Goal: Check status: Check status

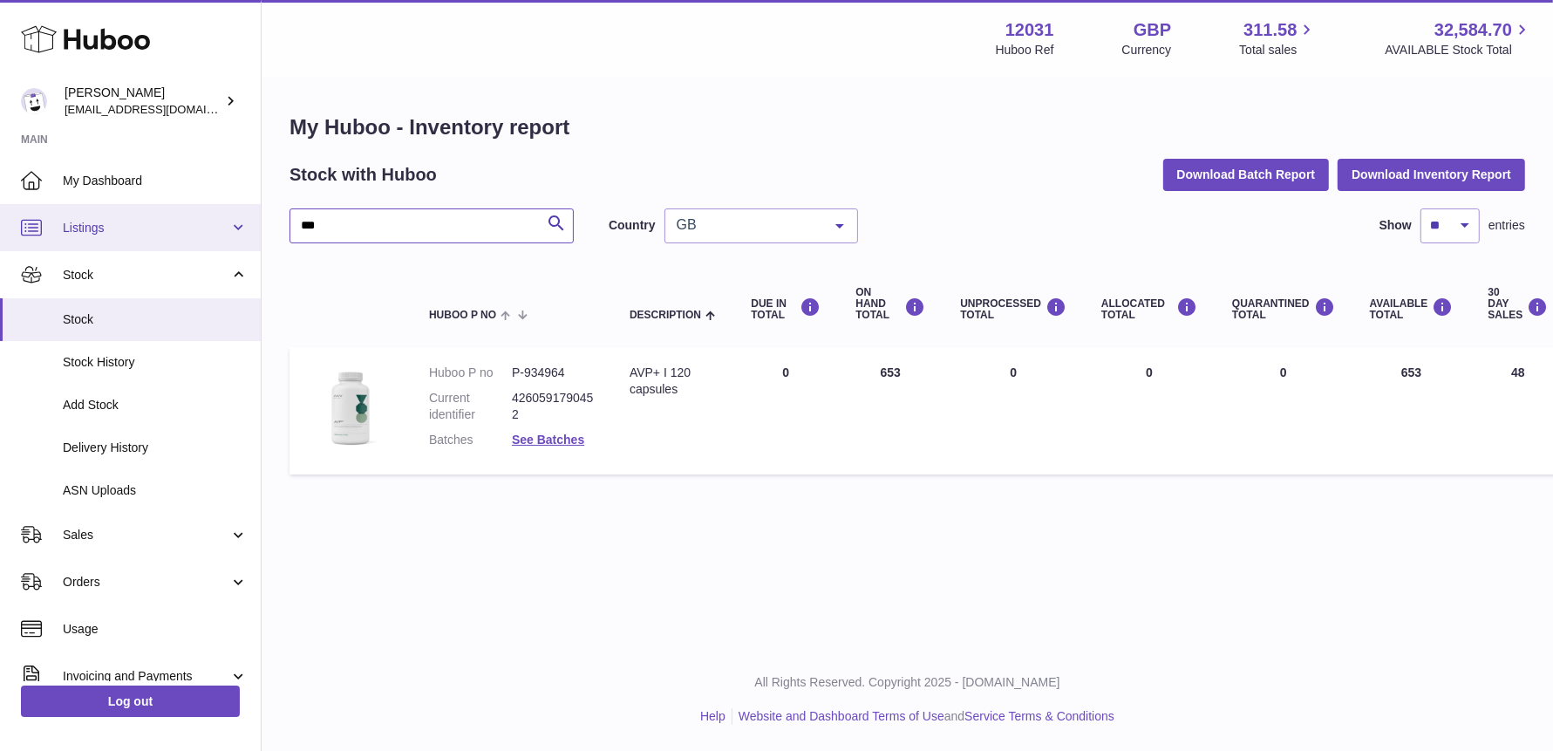
drag, startPoint x: 336, startPoint y: 228, endPoint x: 209, endPoint y: 248, distance: 128.0
click at [210, 248] on div "Huboo Fritzi Nicolaus admin@makewellforyou.com Main My Dashboard Listings Not w…" at bounding box center [776, 375] width 1553 height 751
drag, startPoint x: 363, startPoint y: 227, endPoint x: 174, endPoint y: 211, distance: 189.8
click at [174, 211] on div "Huboo Fritzi Nicolaus admin@makewellforyou.com Main My Dashboard Listings Not w…" at bounding box center [776, 375] width 1553 height 751
type input "***"
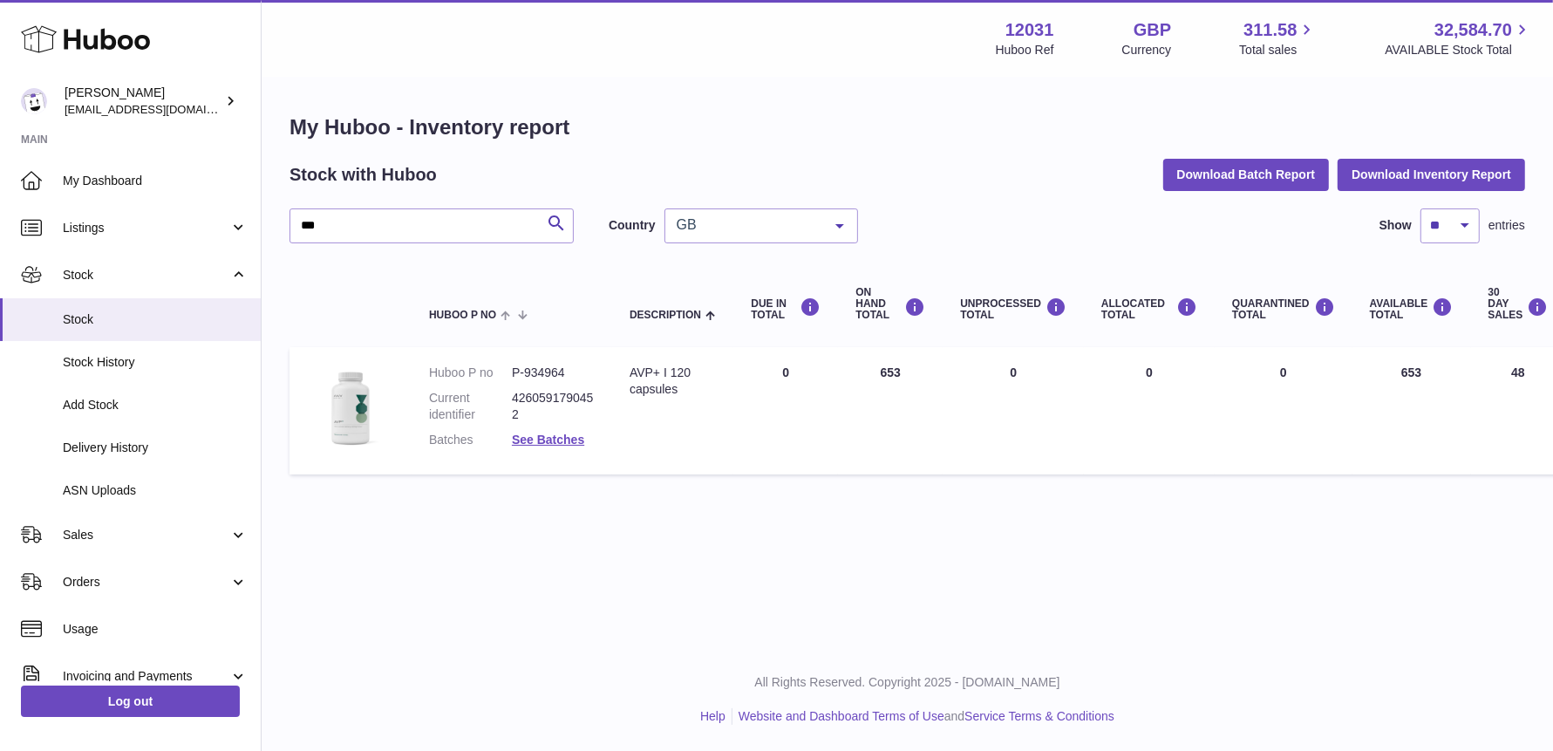
click at [738, 232] on span "GB" at bounding box center [747, 224] width 150 height 17
click at [718, 298] on span "GB" at bounding box center [761, 295] width 192 height 35
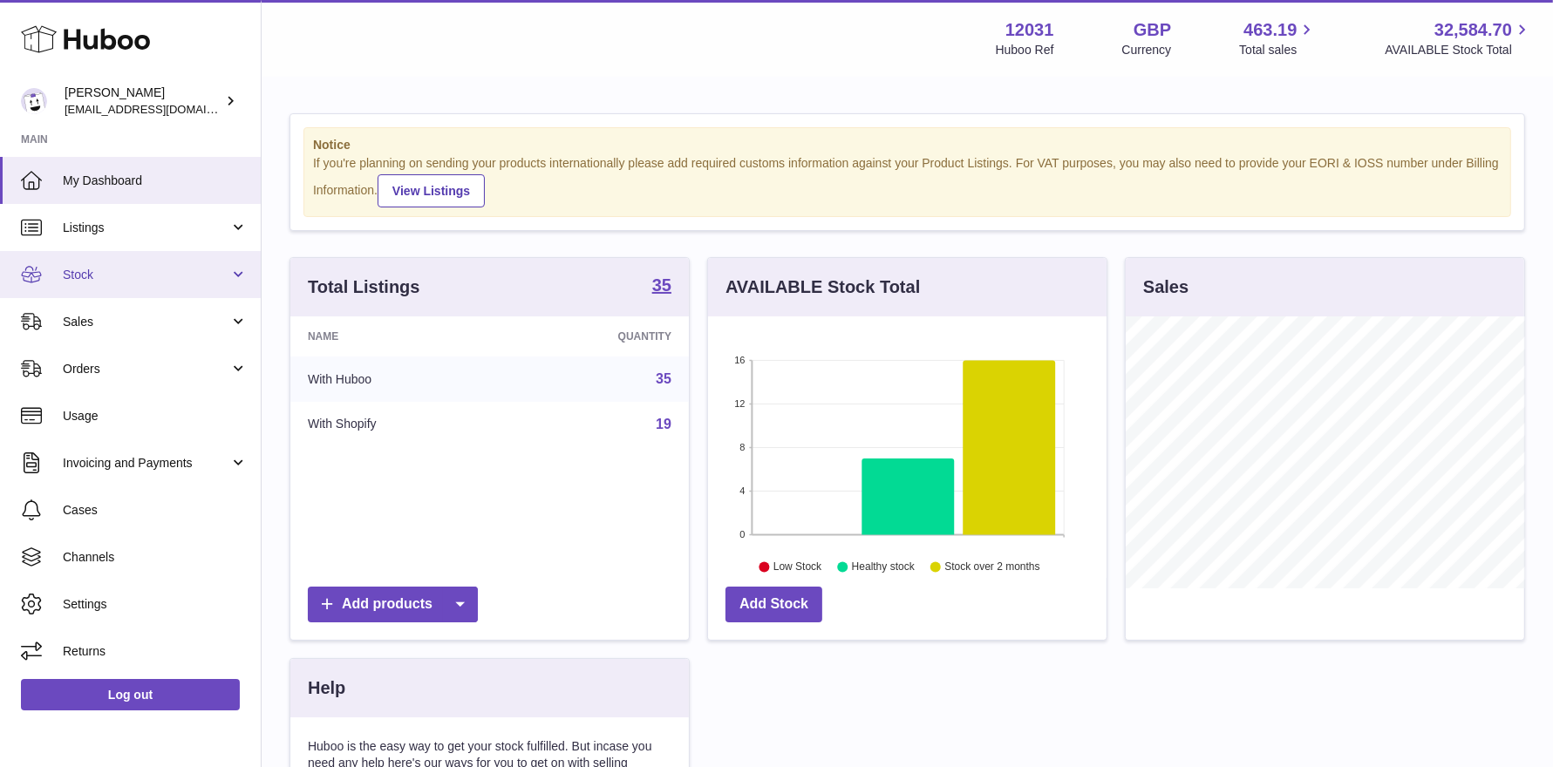
scroll to position [271, 398]
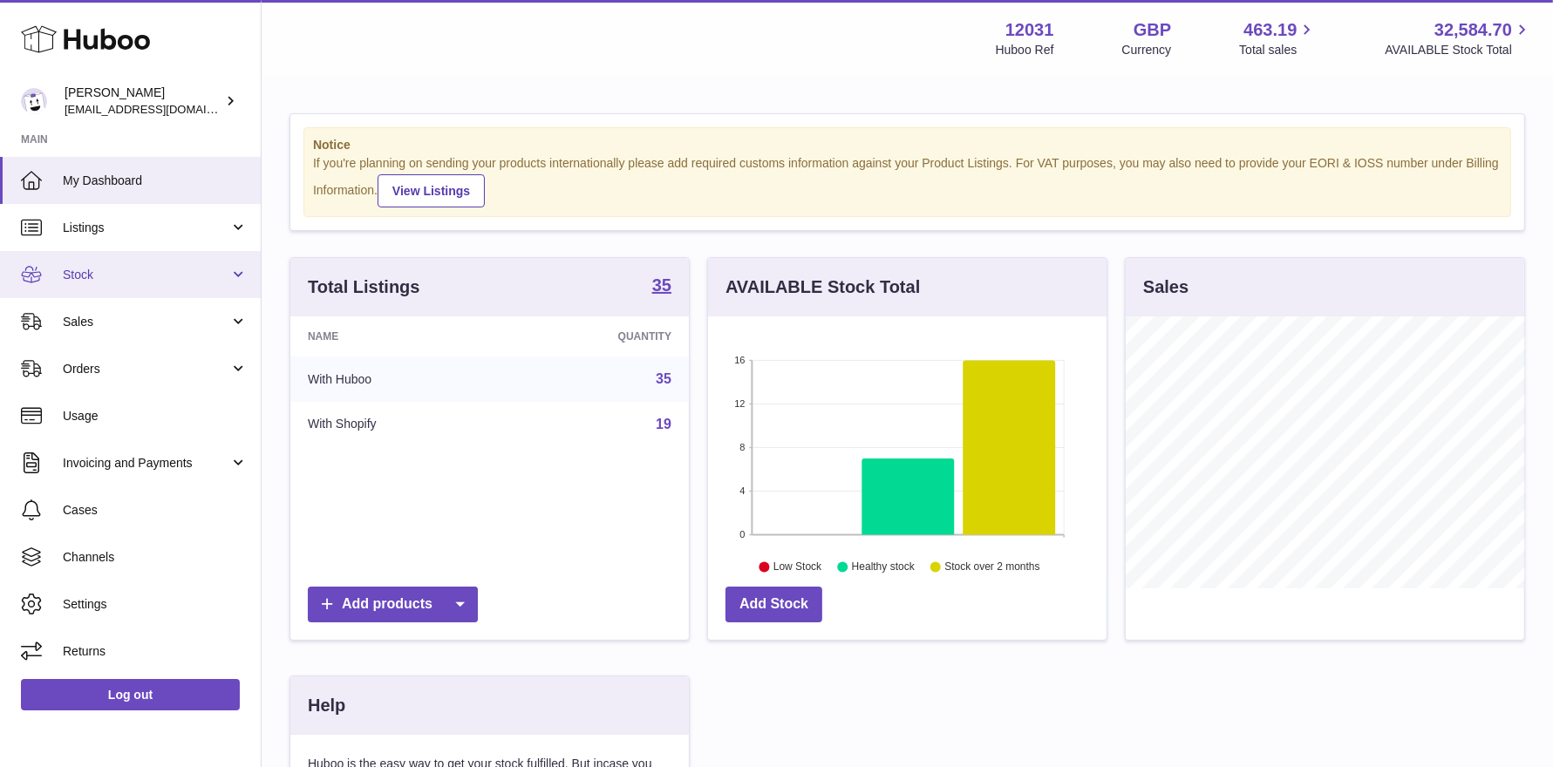
click at [72, 282] on link "Stock" at bounding box center [130, 274] width 261 height 47
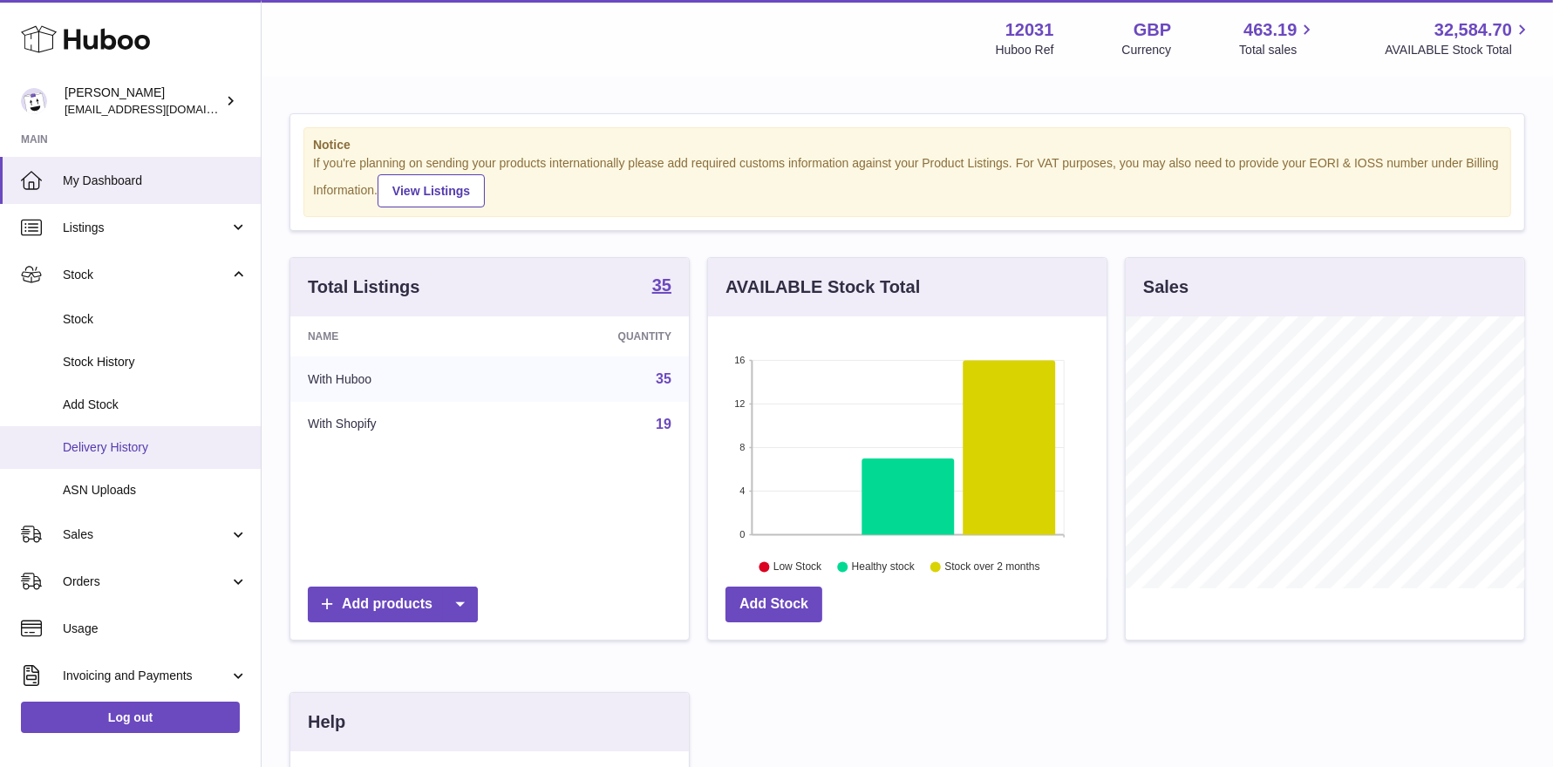
click at [174, 432] on link "Delivery History" at bounding box center [130, 447] width 261 height 43
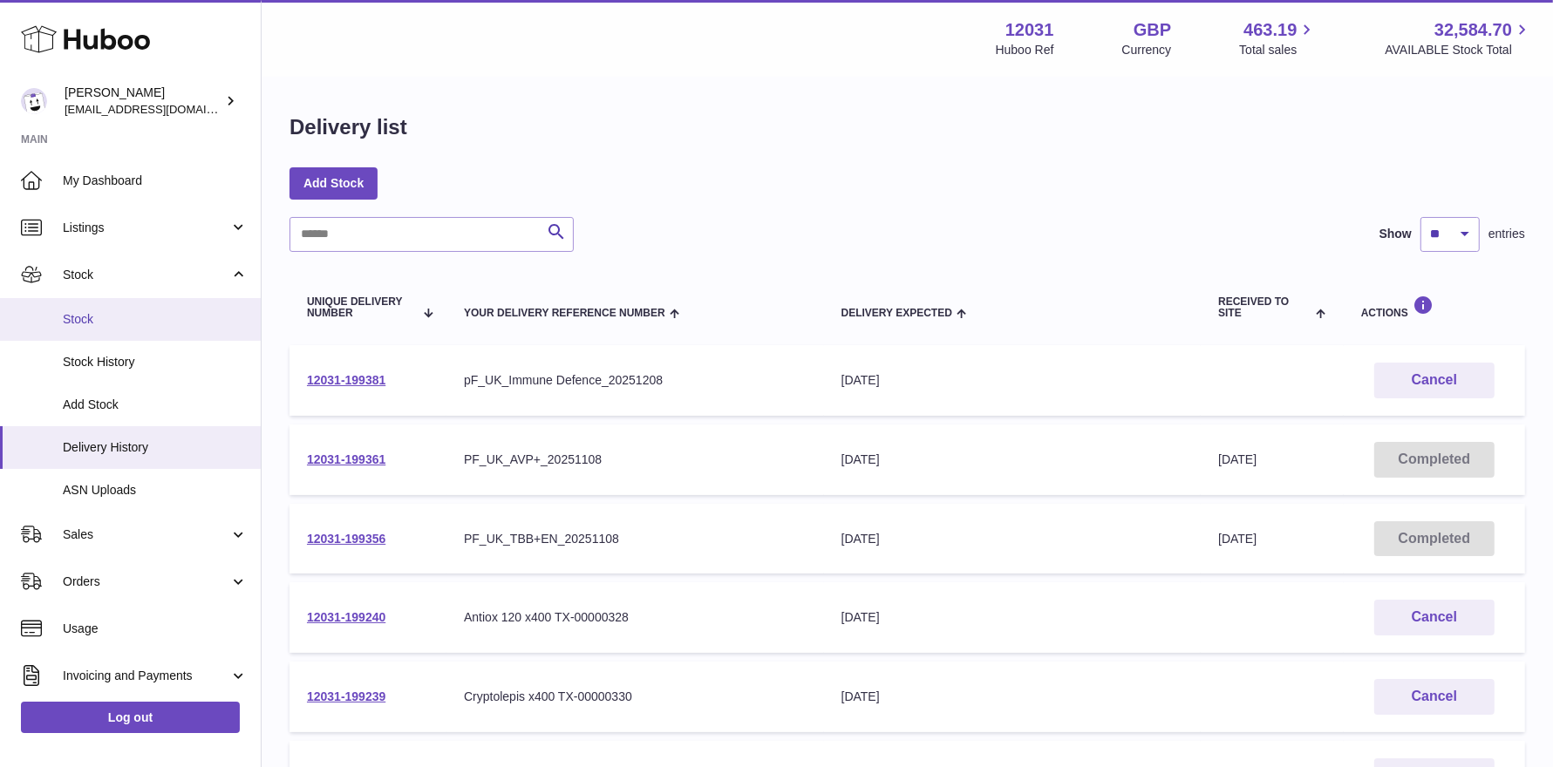
click at [110, 327] on link "Stock" at bounding box center [130, 319] width 261 height 43
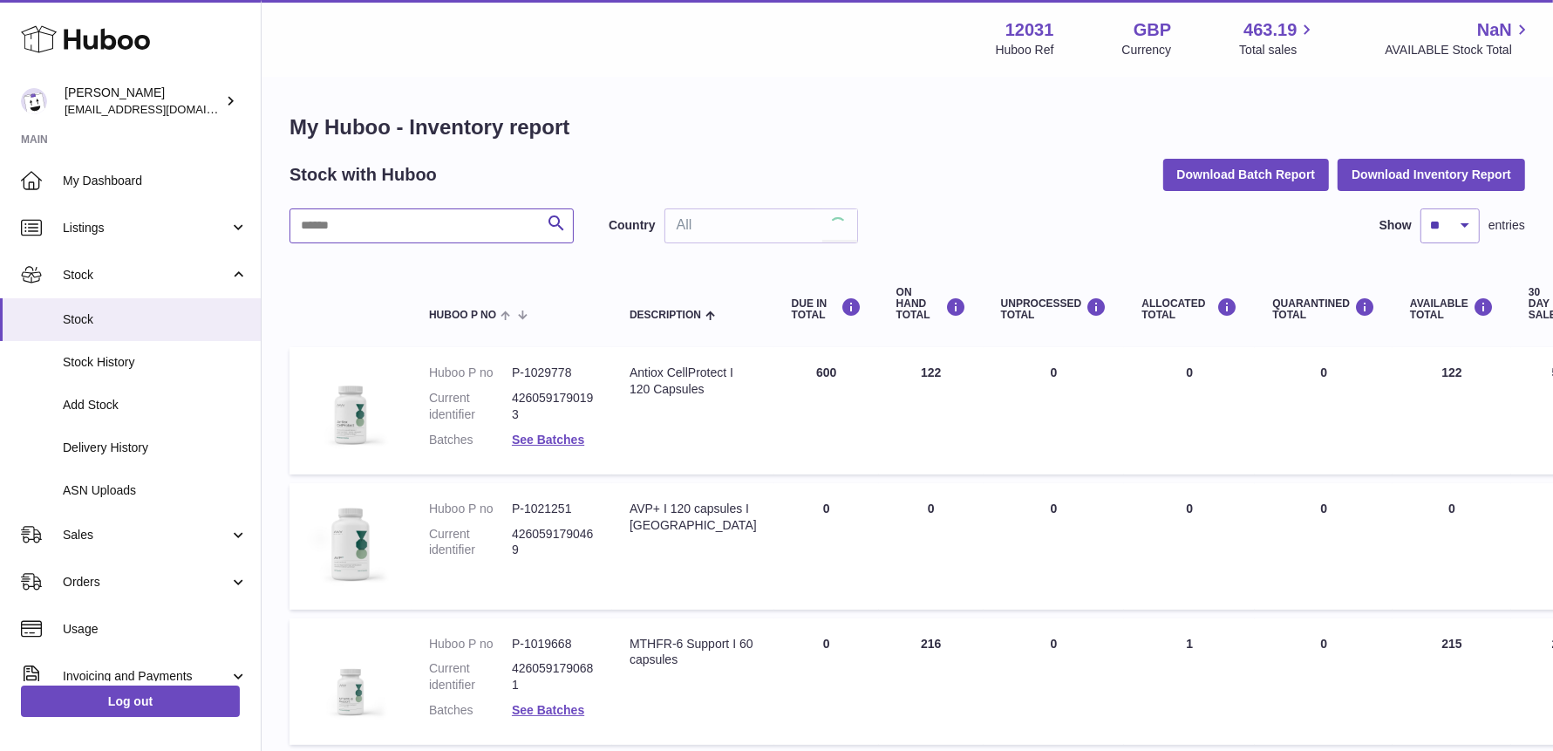
click at [368, 229] on input "text" at bounding box center [431, 225] width 284 height 35
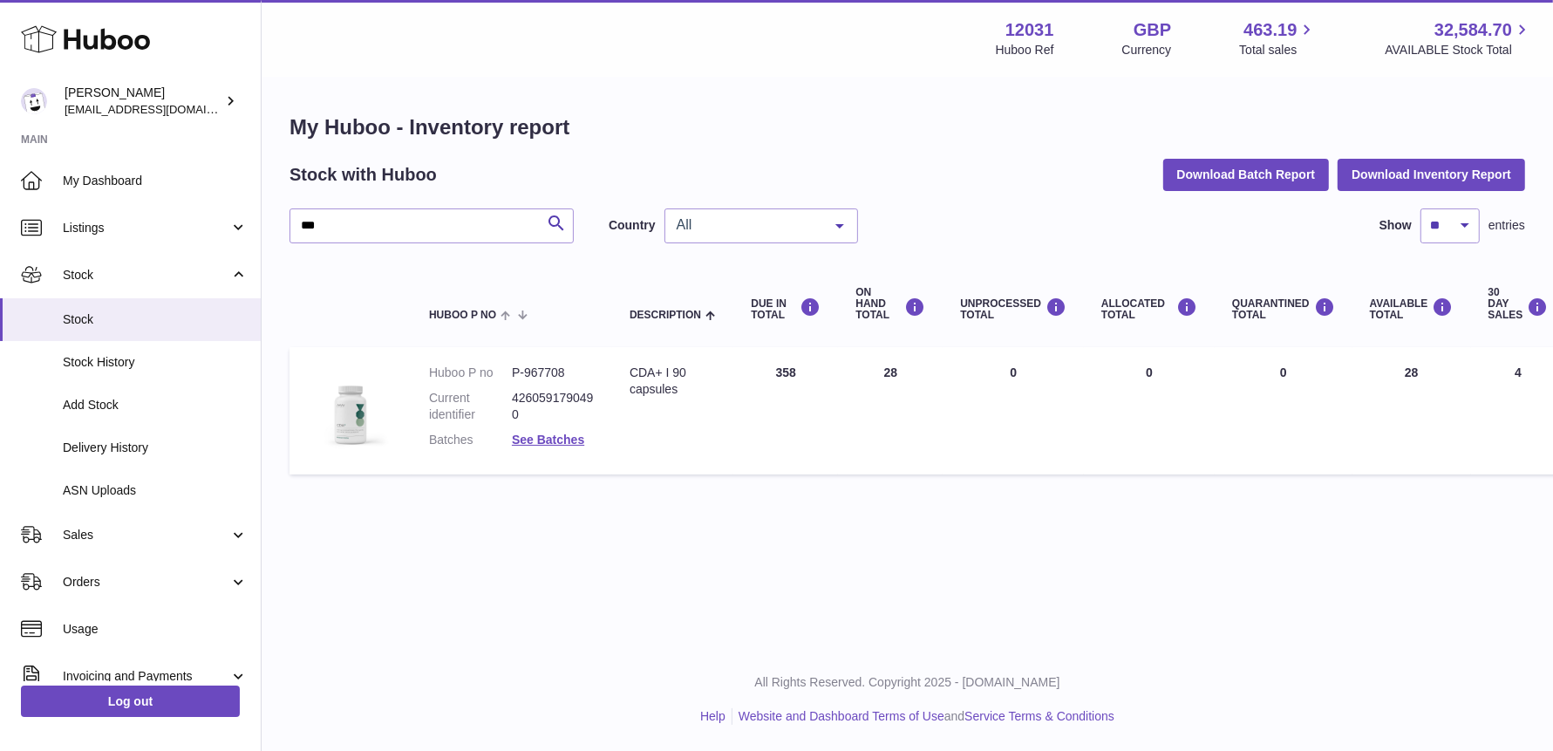
click at [722, 232] on span "All" at bounding box center [747, 224] width 150 height 17
click at [734, 290] on span "GB" at bounding box center [761, 295] width 192 height 35
drag, startPoint x: 419, startPoint y: 228, endPoint x: 155, endPoint y: 185, distance: 266.9
click at [161, 186] on div "Huboo Fritzi Nicolaus admin@makewellforyou.com Main My Dashboard Listings Not w…" at bounding box center [776, 375] width 1553 height 751
type input "*****"
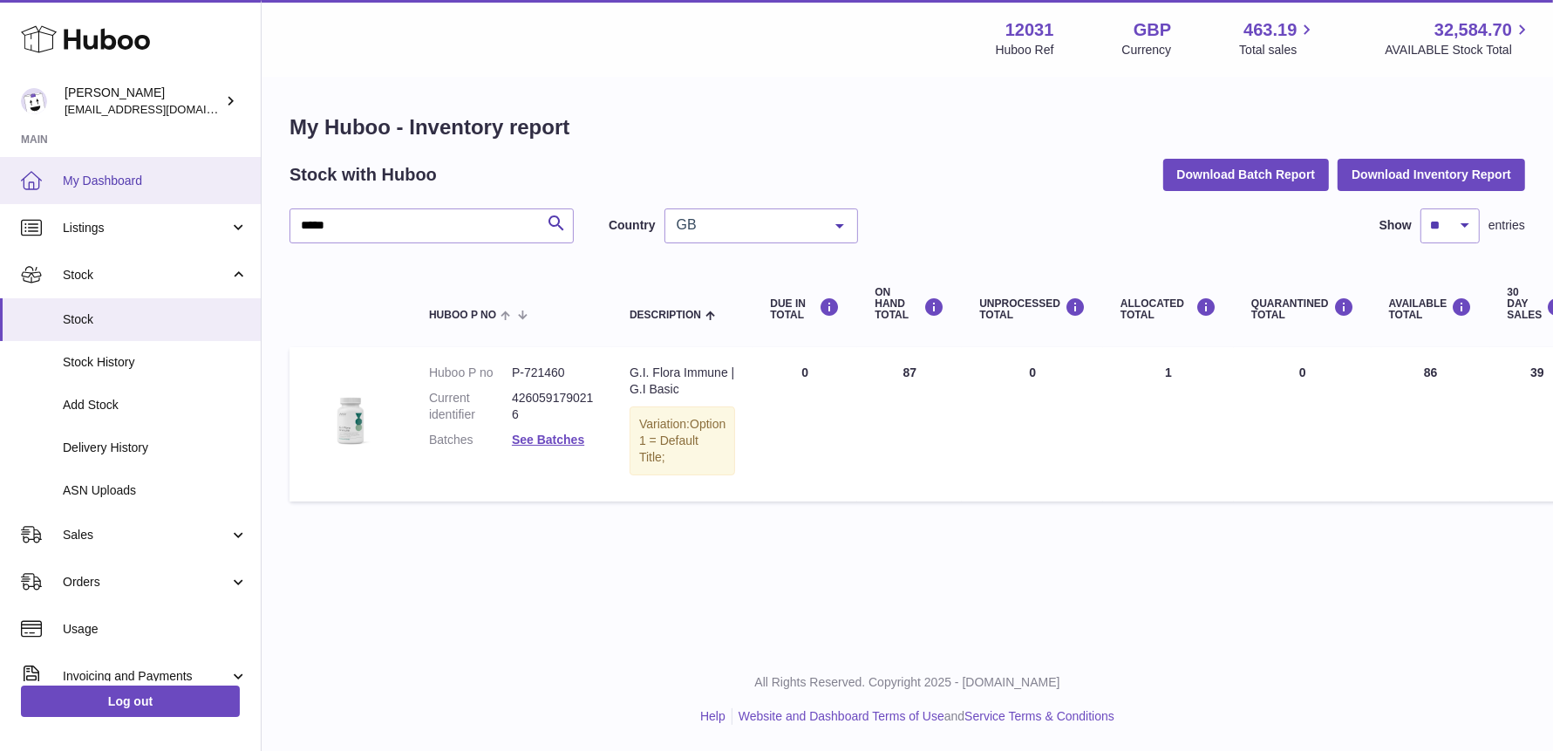
click at [89, 194] on link "My Dashboard" at bounding box center [130, 180] width 261 height 47
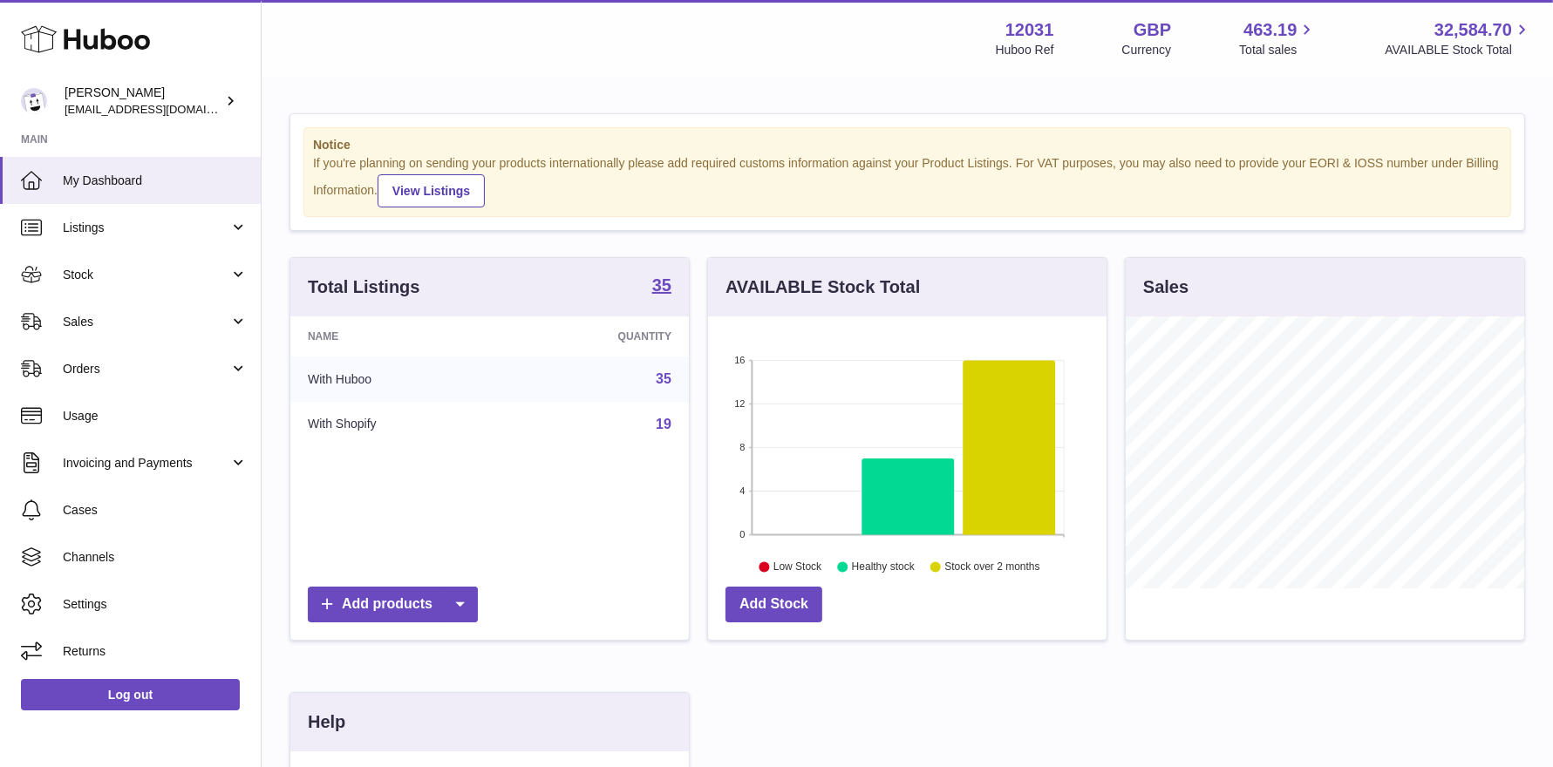
scroll to position [271, 398]
click at [179, 265] on link "Stock" at bounding box center [130, 274] width 261 height 47
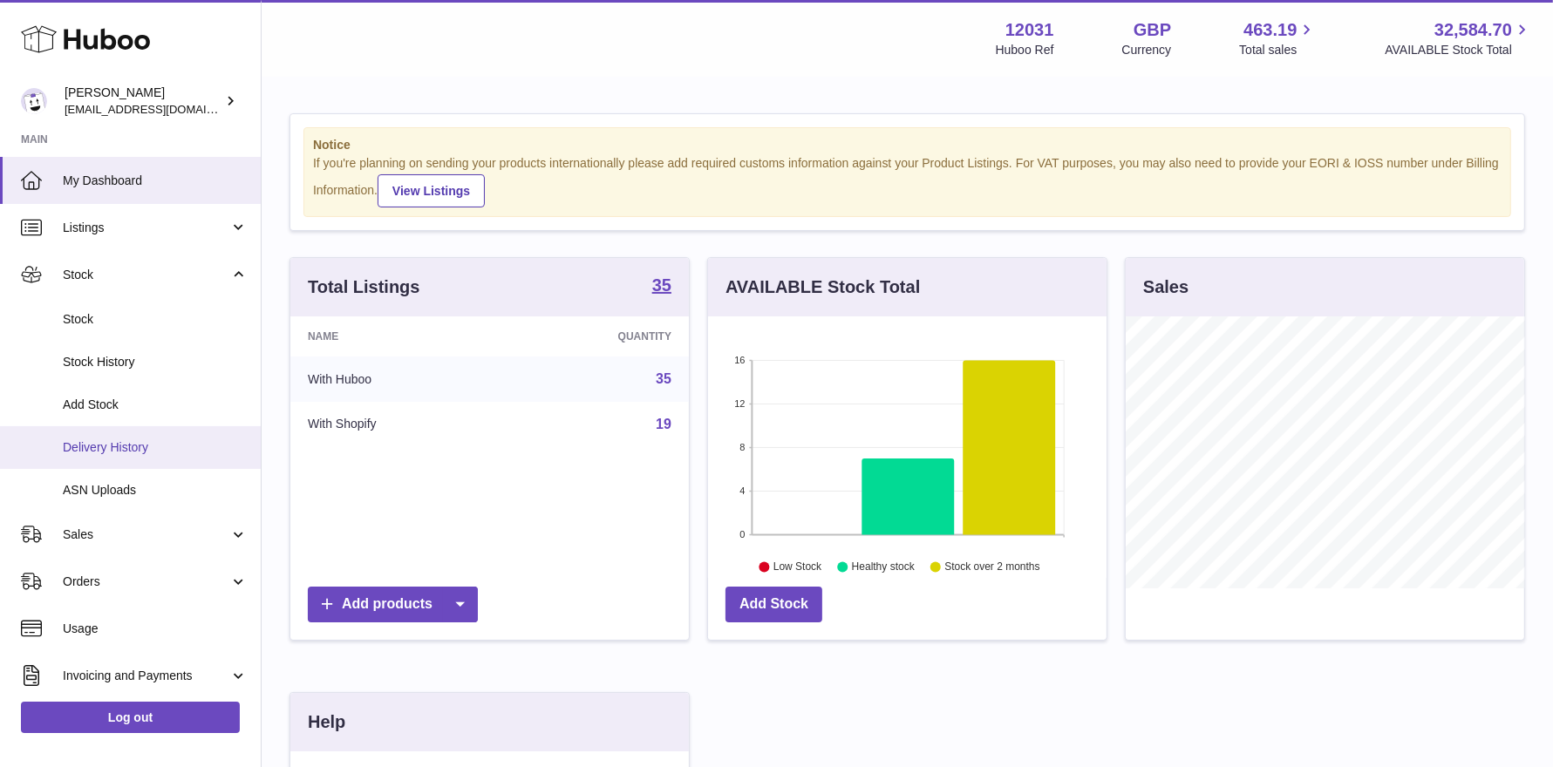
click at [93, 444] on span "Delivery History" at bounding box center [155, 447] width 185 height 17
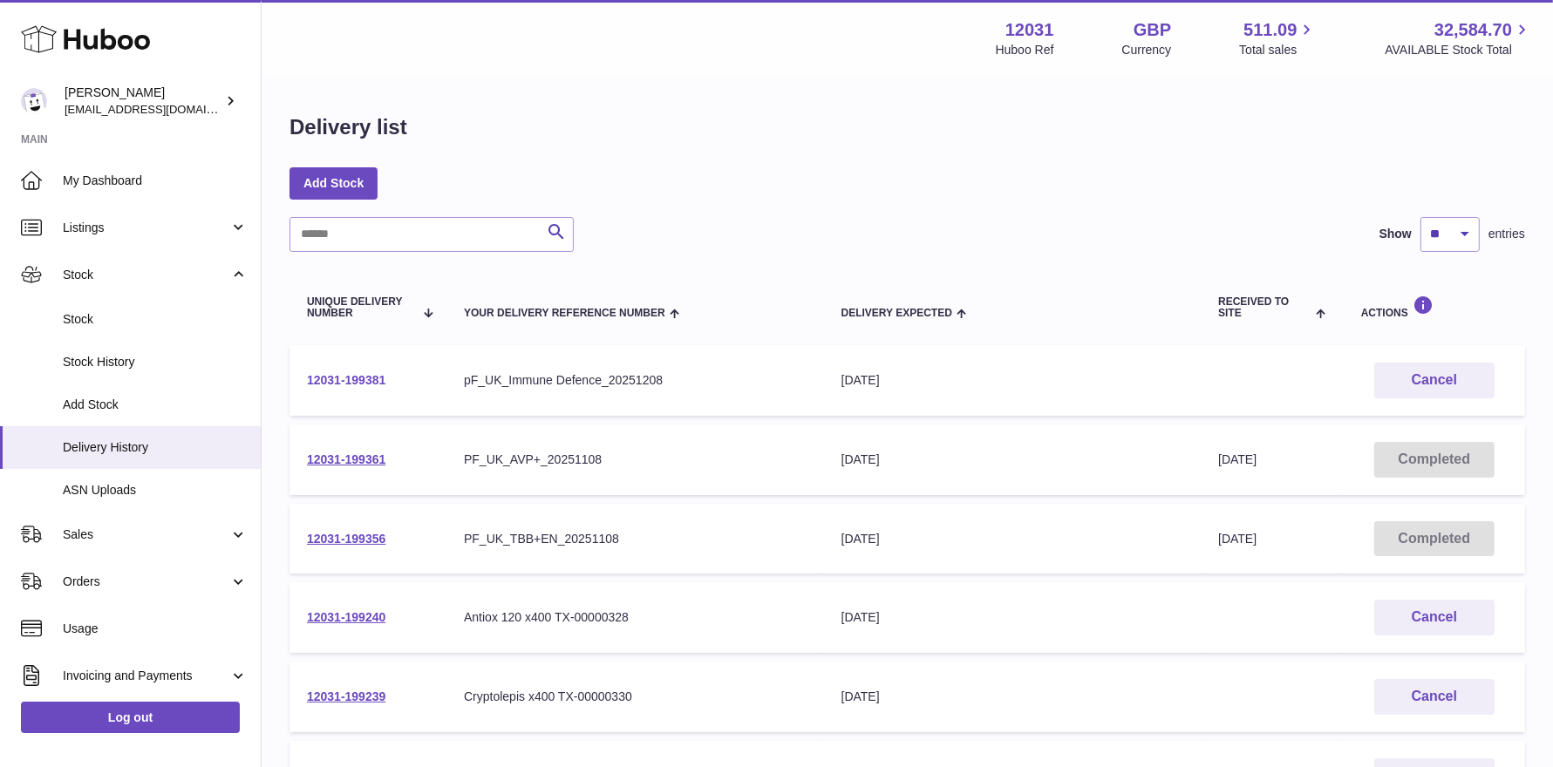
click at [364, 379] on link "12031-199381" at bounding box center [346, 380] width 78 height 14
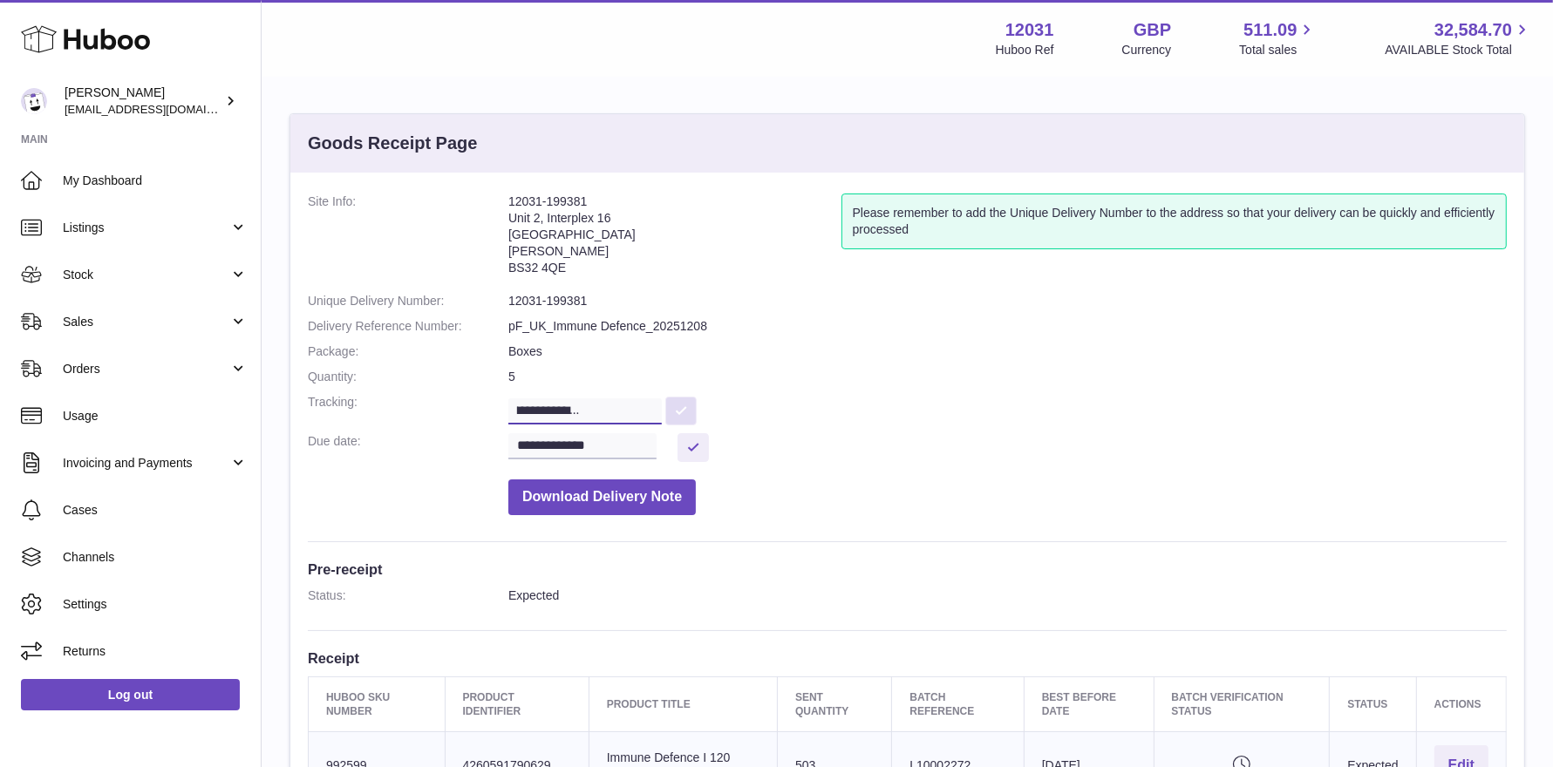
scroll to position [0, 123]
drag, startPoint x: 600, startPoint y: 412, endPoint x: 558, endPoint y: 415, distance: 42.0
click at [558, 415] on input "**********" at bounding box center [584, 411] width 153 height 26
